Goal: Transaction & Acquisition: Download file/media

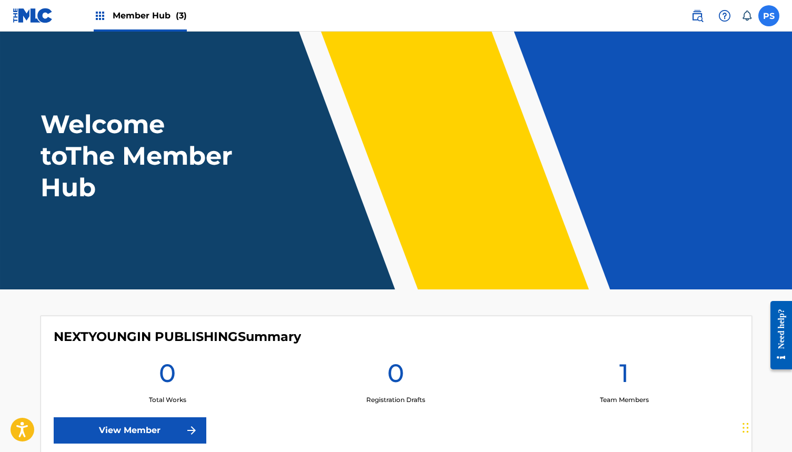
click at [769, 16] on label at bounding box center [768, 15] width 21 height 21
click at [769, 16] on input "PS [PERSON_NAME] [EMAIL_ADDRESS][DOMAIN_NAME] Notification Preferences Profile …" at bounding box center [769, 16] width 0 height 0
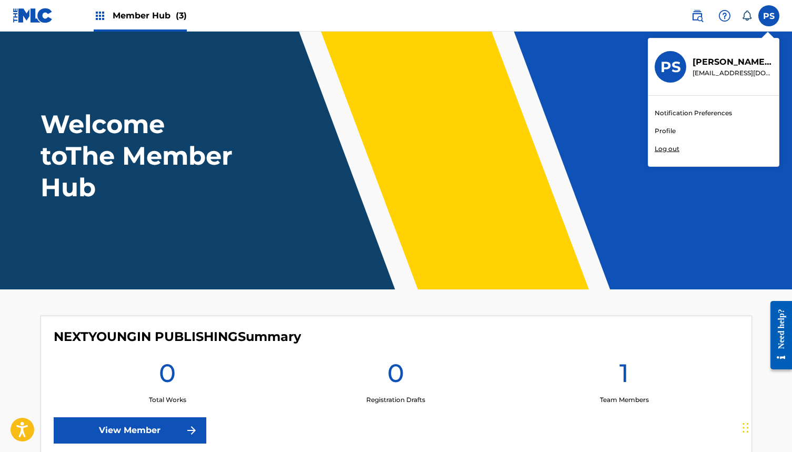
click at [670, 149] on p "Log out" at bounding box center [667, 148] width 25 height 9
click at [769, 16] on input "PS [PERSON_NAME] [EMAIL_ADDRESS][DOMAIN_NAME] Notification Preferences Profile …" at bounding box center [769, 16] width 0 height 0
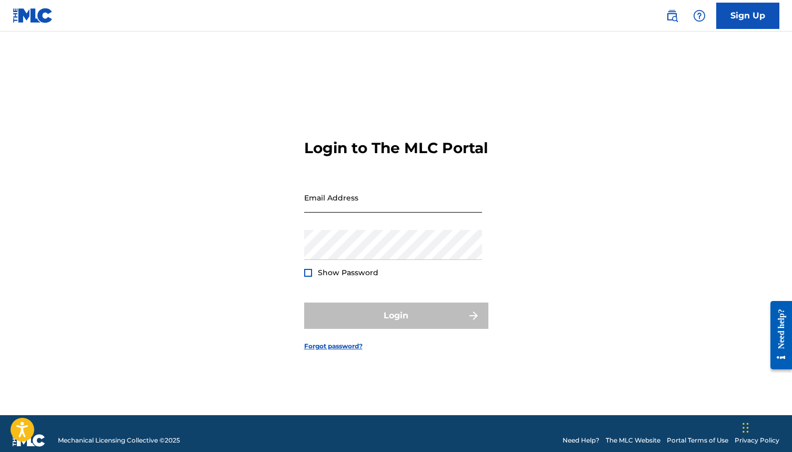
click at [332, 207] on input "Email Address" at bounding box center [393, 198] width 178 height 30
type input "[EMAIL_ADDRESS][DOMAIN_NAME]"
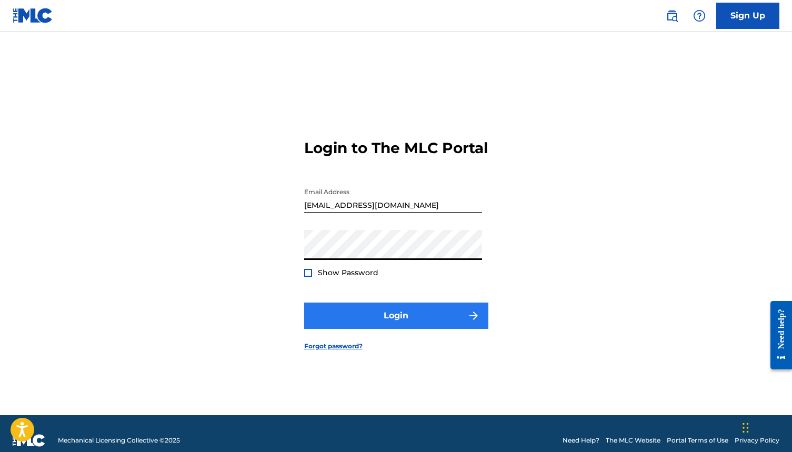
click at [329, 319] on button "Login" at bounding box center [396, 316] width 184 height 26
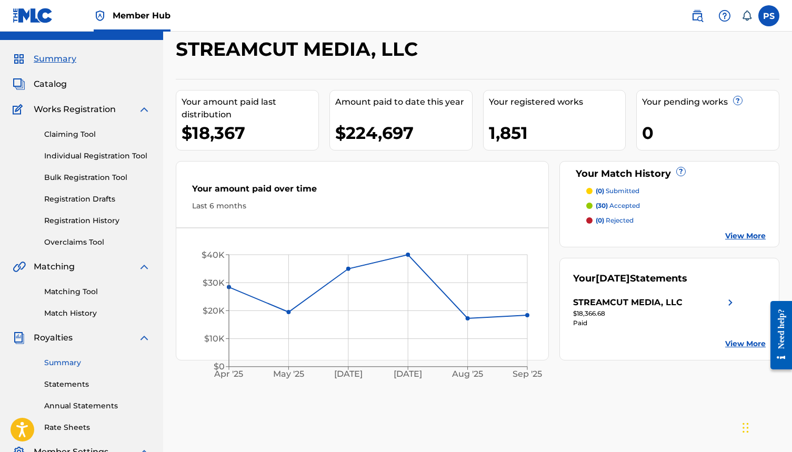
scroll to position [24, 0]
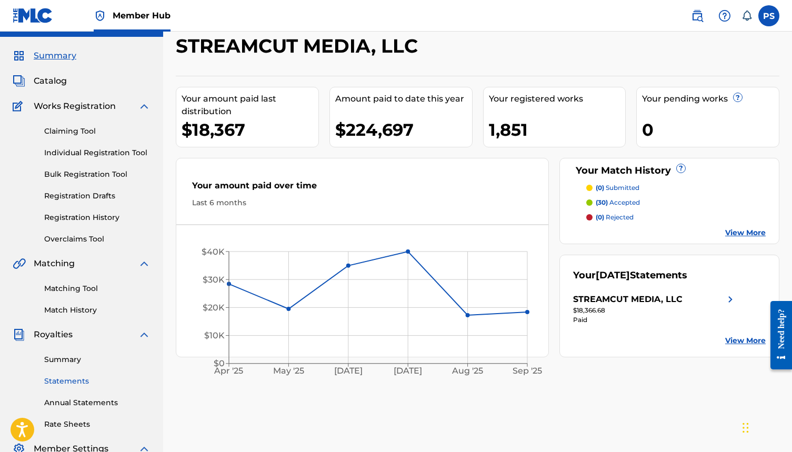
click at [71, 382] on link "Statements" at bounding box center [97, 381] width 106 height 11
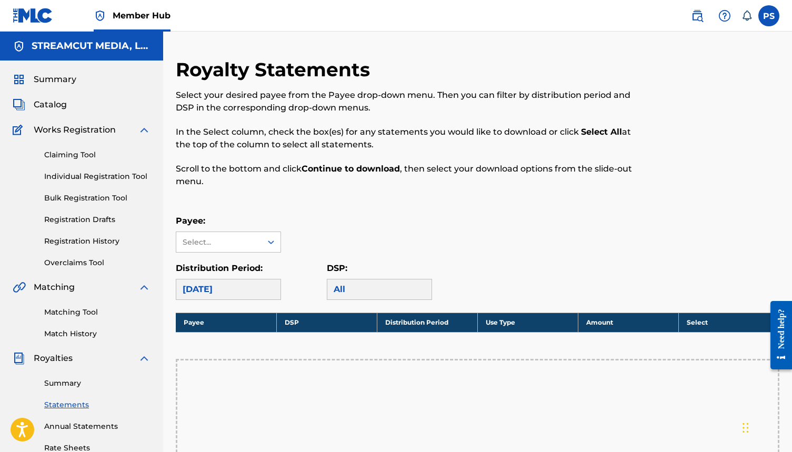
click at [249, 287] on div "[DATE]" at bounding box center [228, 289] width 105 height 21
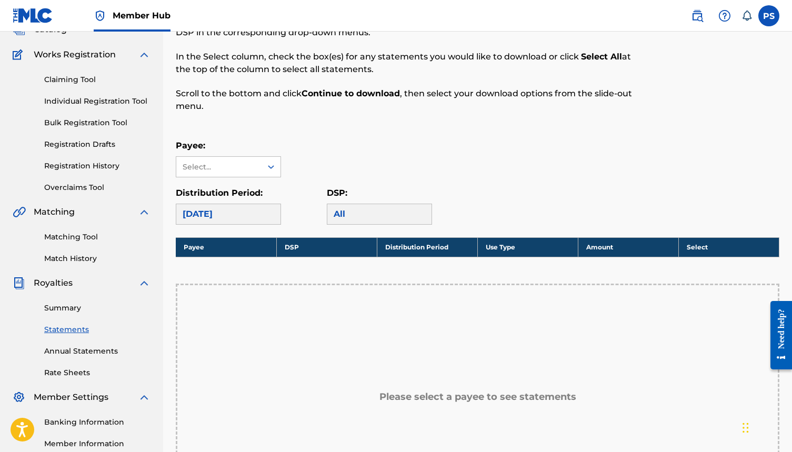
scroll to position [76, 0]
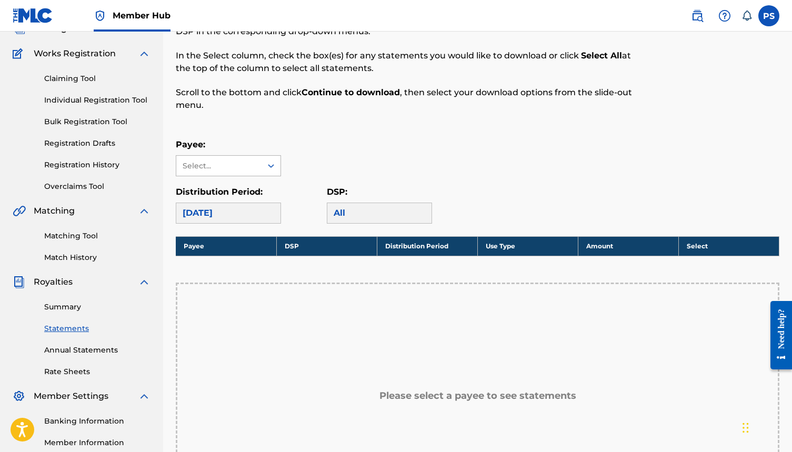
click at [267, 161] on icon at bounding box center [271, 166] width 11 height 11
click at [253, 188] on div "STREAMCUT MEDIA, LLC" at bounding box center [228, 195] width 104 height 39
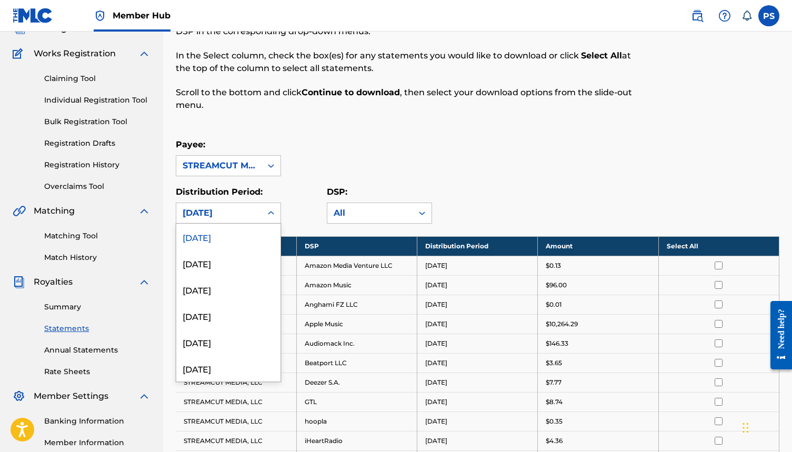
click at [256, 211] on div "[DATE]" at bounding box center [218, 213] width 85 height 20
click at [229, 365] on div "[DATE]" at bounding box center [228, 368] width 104 height 26
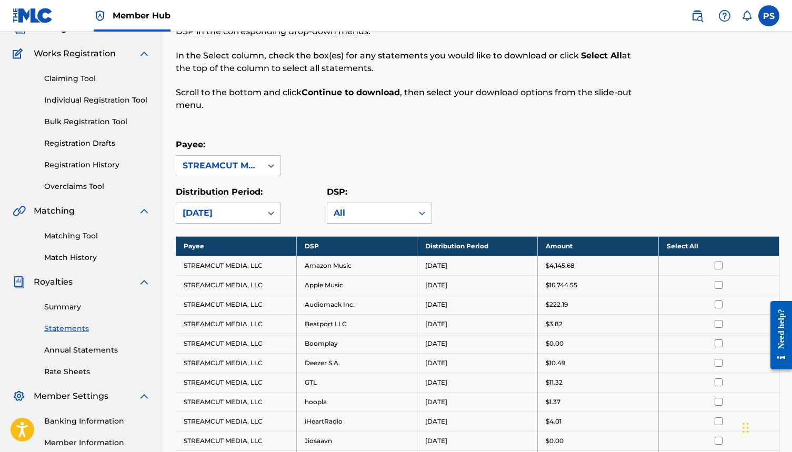
click at [675, 245] on th "Select All" at bounding box center [718, 245] width 121 height 19
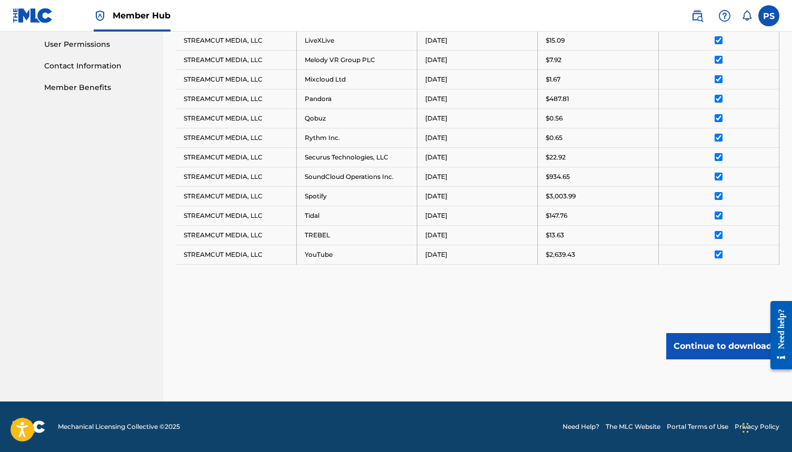
scroll to position [496, 0]
click at [693, 344] on button "Continue to download" at bounding box center [722, 346] width 113 height 26
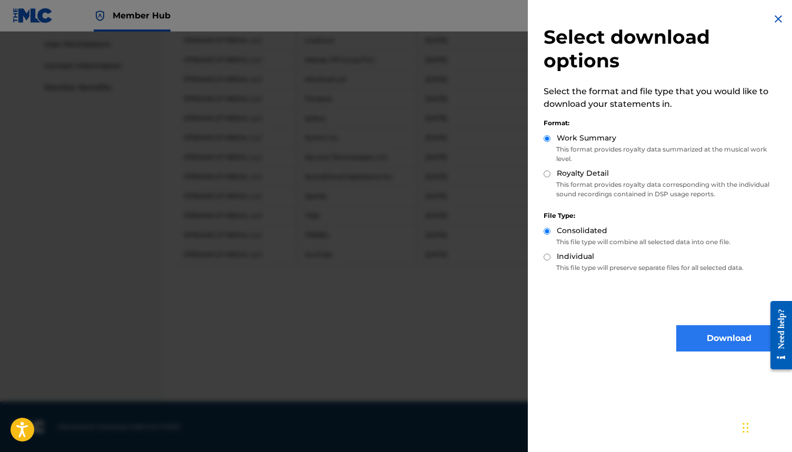
click at [680, 336] on button "Download" at bounding box center [728, 338] width 105 height 26
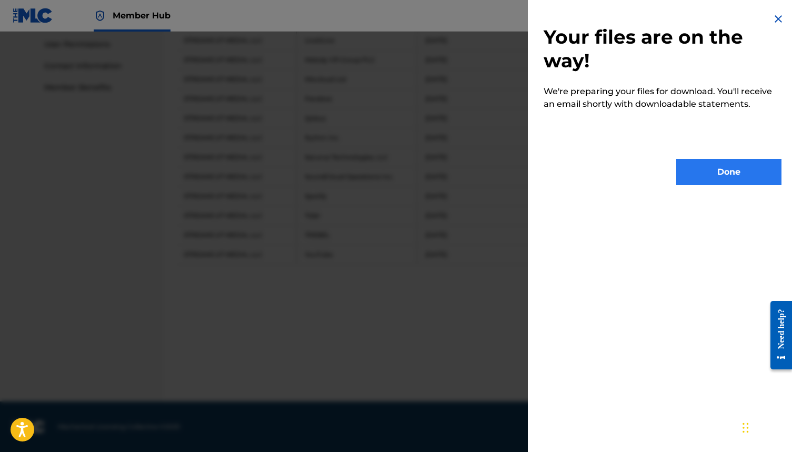
click at [706, 163] on button "Done" at bounding box center [728, 172] width 105 height 26
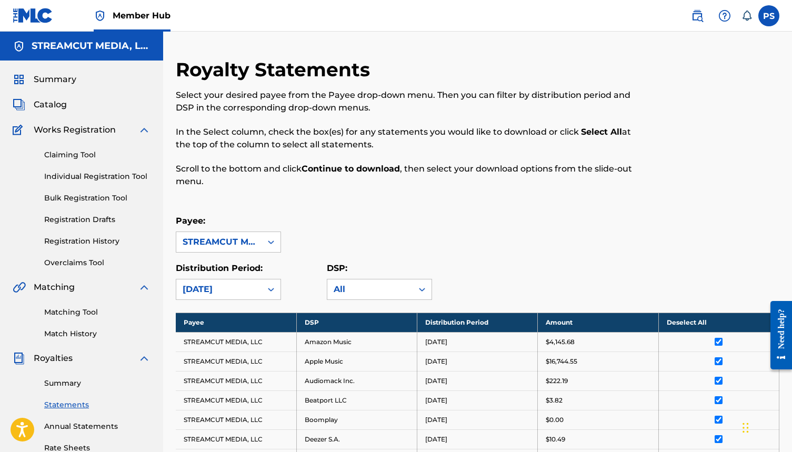
scroll to position [0, 0]
click at [252, 287] on div "[DATE]" at bounding box center [219, 289] width 73 height 13
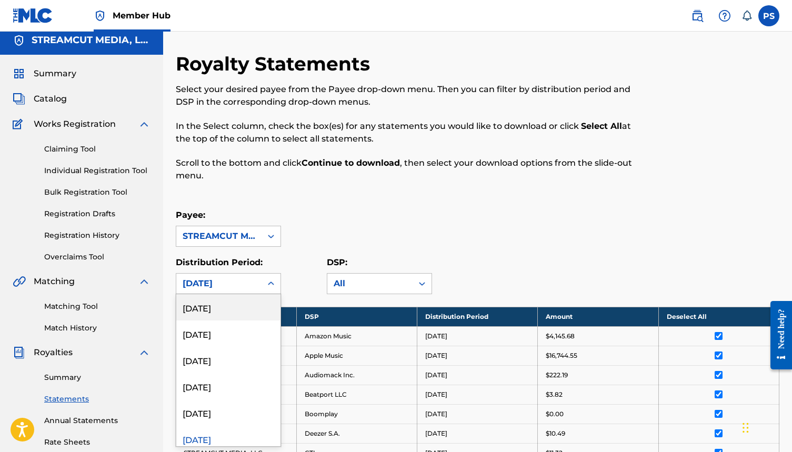
scroll to position [6, 0]
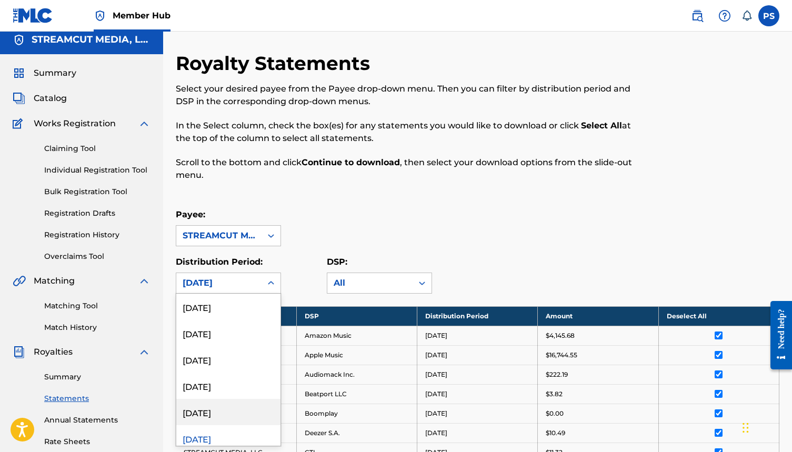
click at [226, 414] on div "[DATE]" at bounding box center [228, 412] width 104 height 26
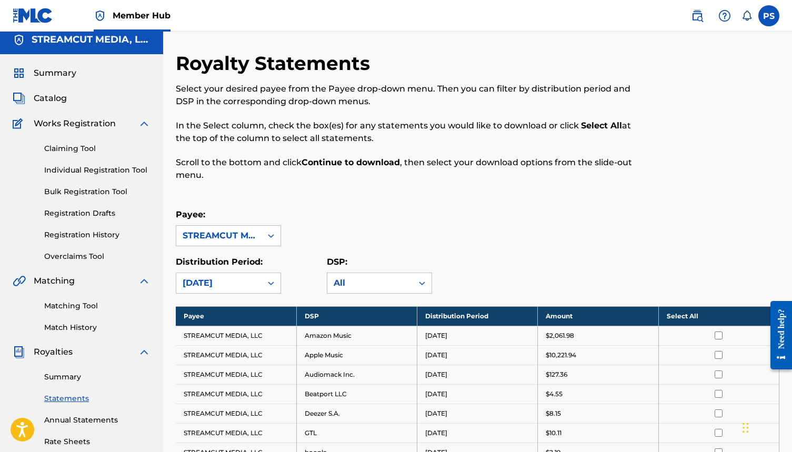
click at [676, 318] on th "Select All" at bounding box center [718, 315] width 121 height 19
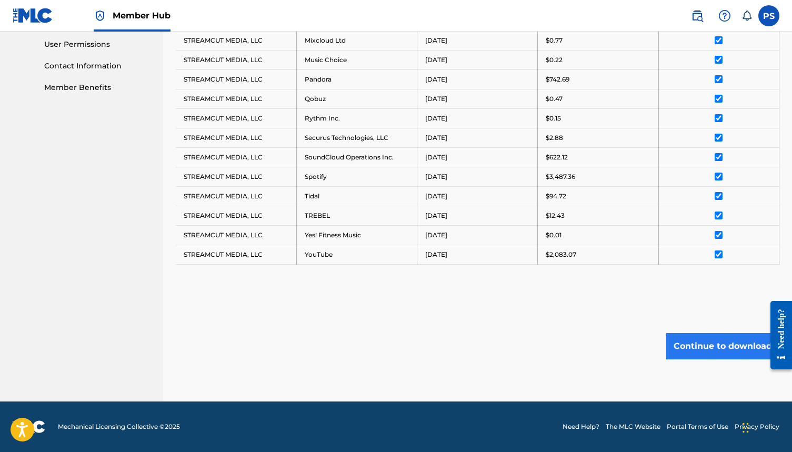
scroll to position [496, 0]
click at [690, 344] on button "Continue to download" at bounding box center [722, 346] width 113 height 26
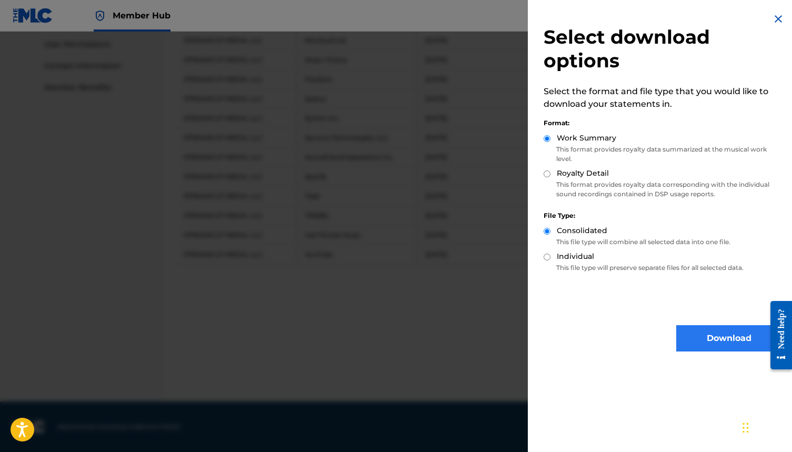
click at [683, 337] on button "Download" at bounding box center [728, 338] width 105 height 26
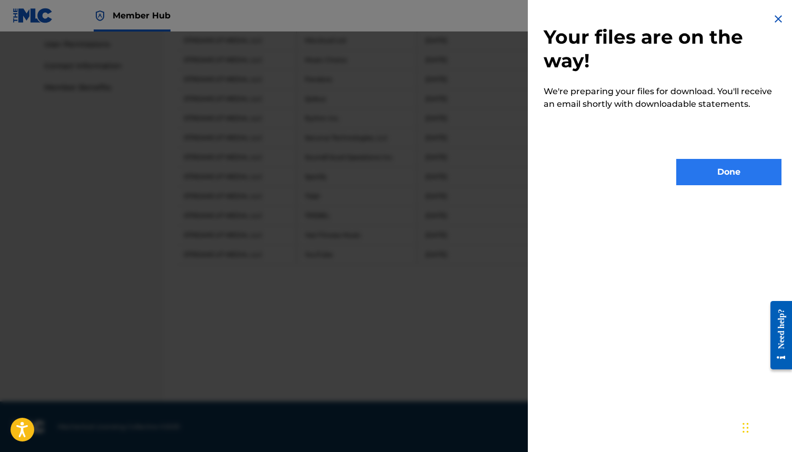
click at [693, 171] on button "Done" at bounding box center [728, 172] width 105 height 26
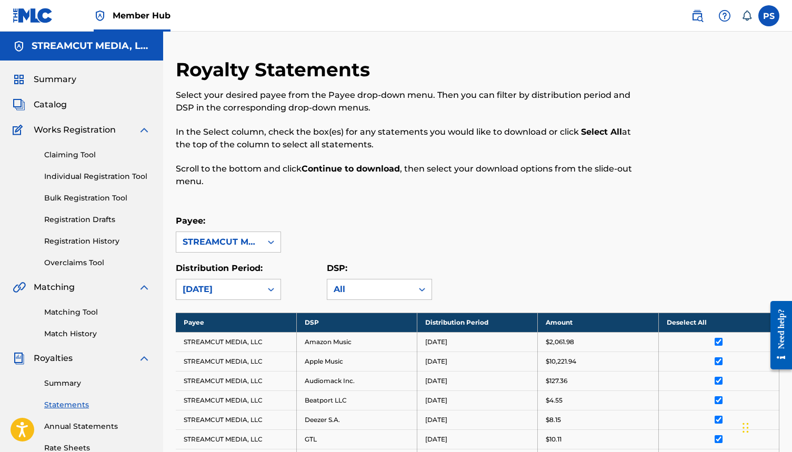
scroll to position [0, 0]
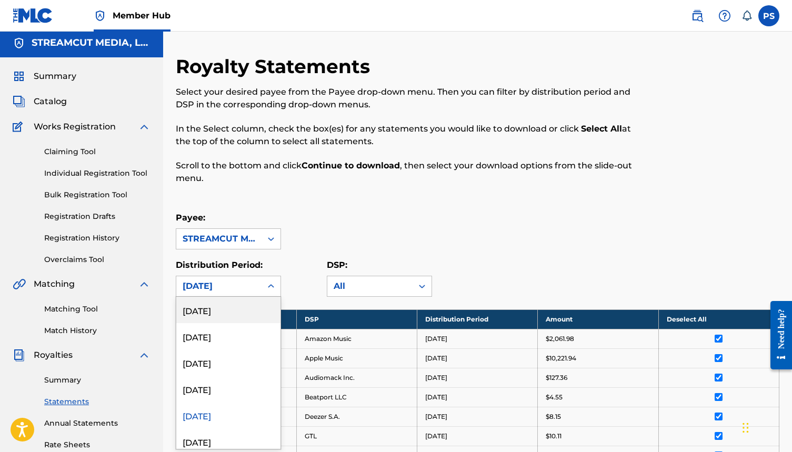
click at [223, 283] on div "[DATE]" at bounding box center [218, 286] width 85 height 20
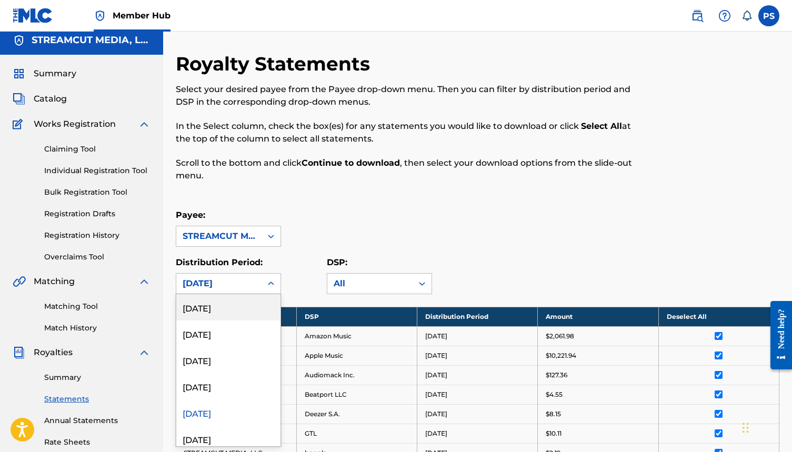
scroll to position [6, 0]
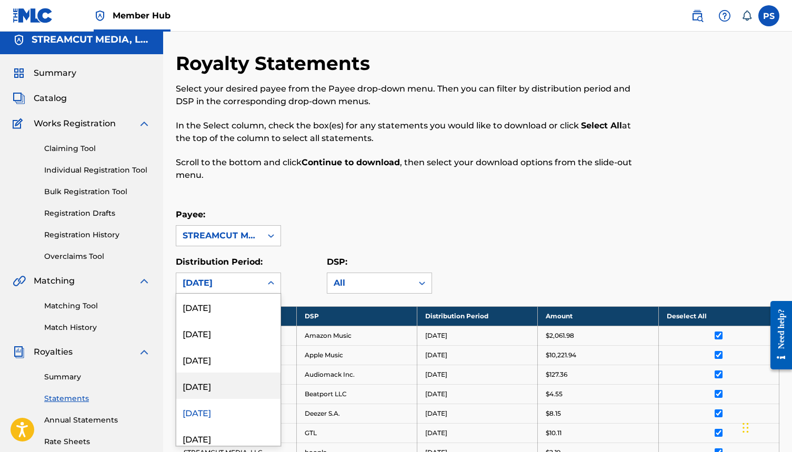
click at [223, 387] on div "[DATE]" at bounding box center [228, 386] width 104 height 26
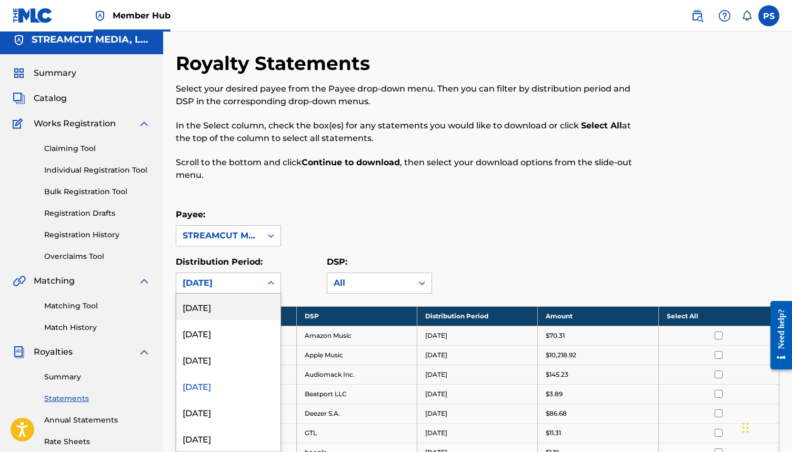
click at [246, 277] on div "[DATE]" at bounding box center [219, 283] width 73 height 13
click at [236, 330] on div "[DATE]" at bounding box center [228, 333] width 104 height 26
click at [254, 282] on div "[DATE]" at bounding box center [219, 283] width 73 height 13
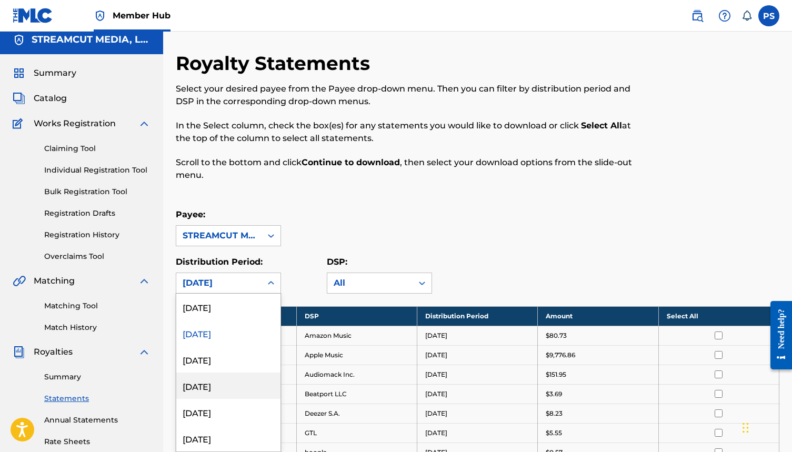
click at [241, 386] on div "[DATE]" at bounding box center [228, 386] width 104 height 26
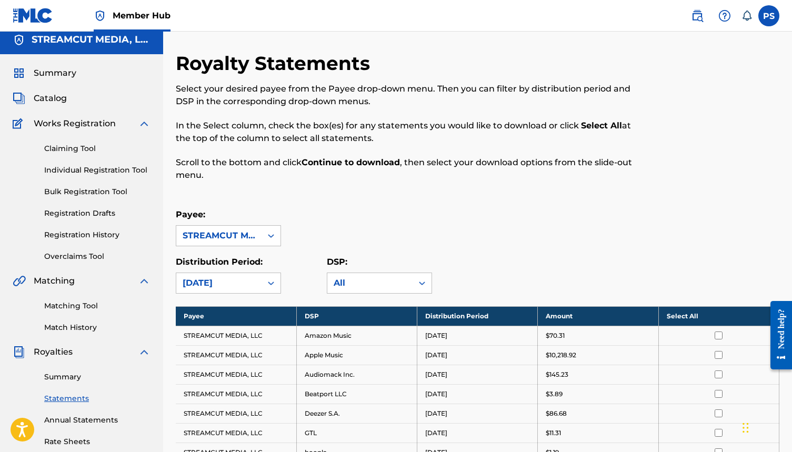
click at [676, 314] on th "Select All" at bounding box center [718, 315] width 121 height 19
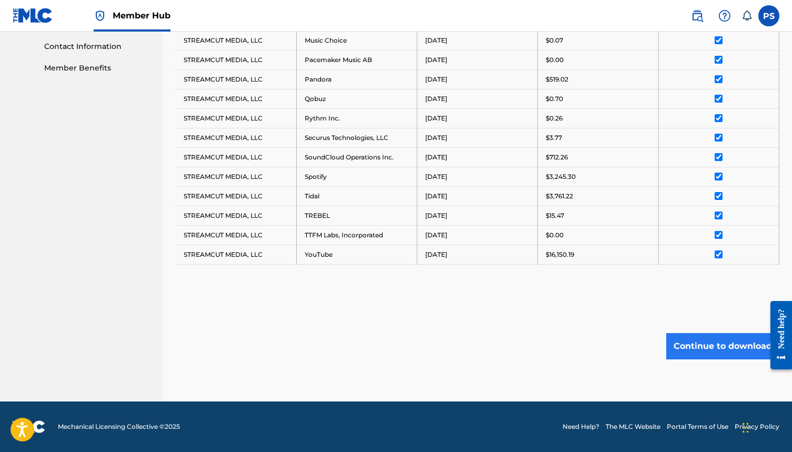
scroll to position [516, 0]
click at [720, 349] on button "Continue to download" at bounding box center [722, 346] width 113 height 26
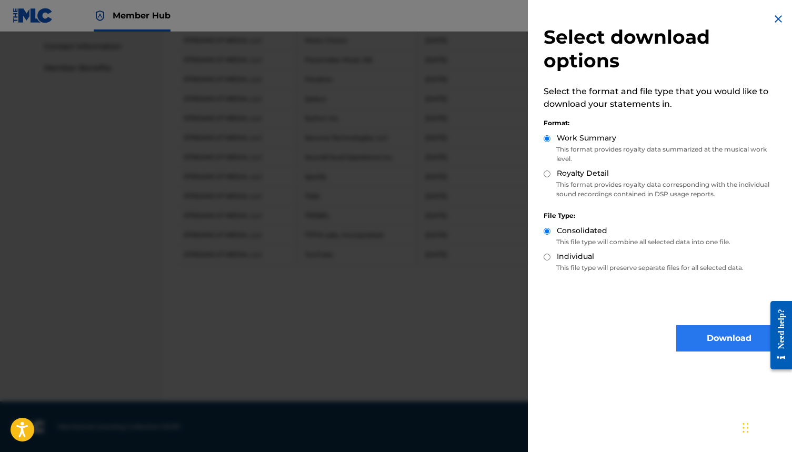
click at [715, 344] on button "Download" at bounding box center [728, 338] width 105 height 26
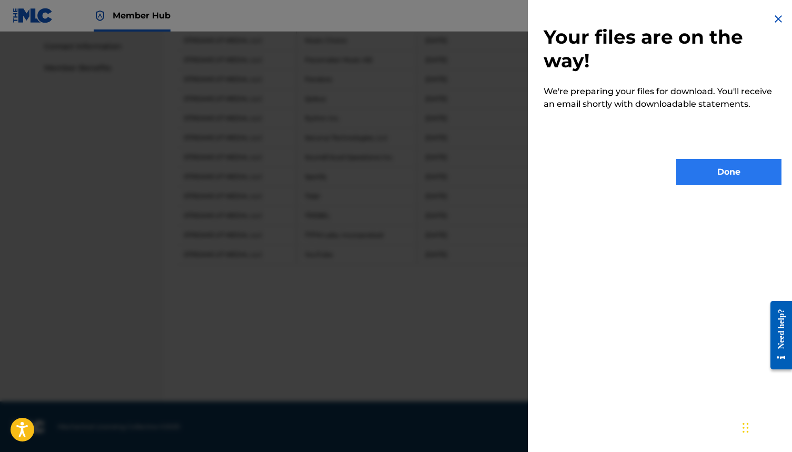
click at [718, 166] on button "Done" at bounding box center [728, 172] width 105 height 26
